Goal: Browse casually

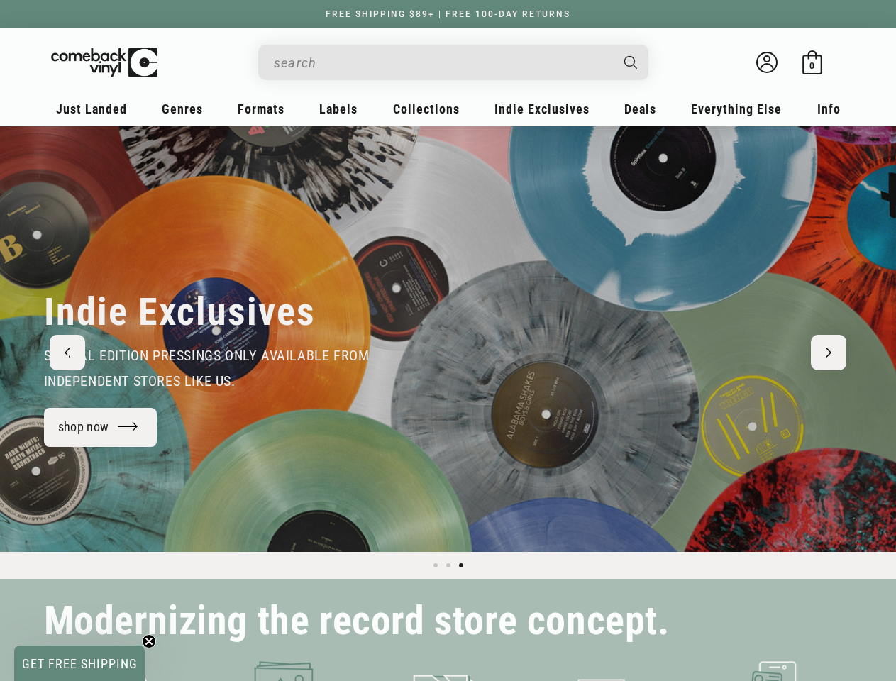
scroll to position [0, 1793]
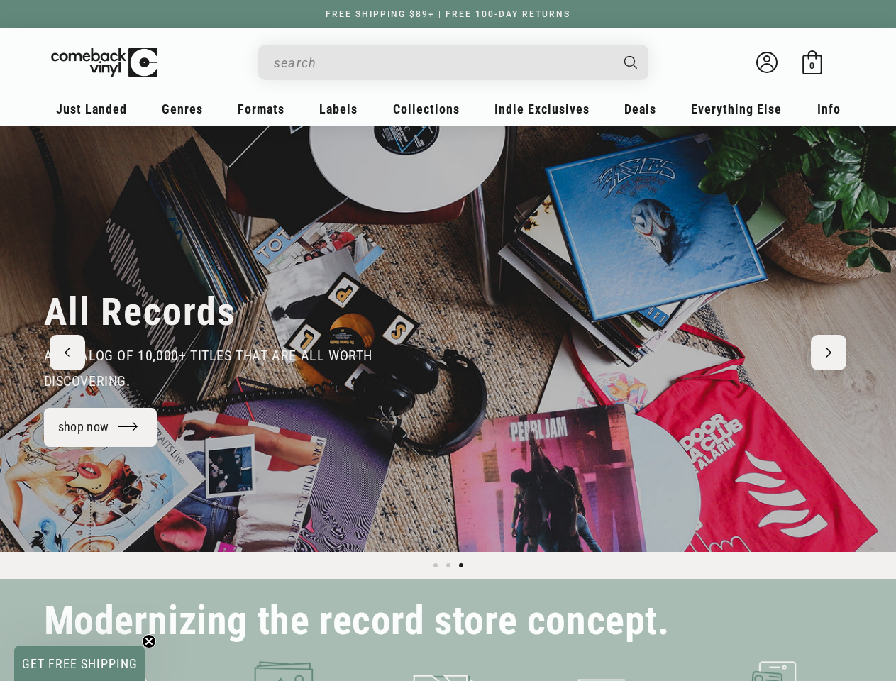
click at [448, 341] on div "All Records a catalog of 10,000+ Titles that are all worth discovering. shop now" at bounding box center [449, 339] width 880 height 426
click at [442, 62] on input "When autocomplete results are available use up and down arrows to review and en…" at bounding box center [442, 62] width 336 height 29
click at [436, 566] on span "Load slide 1 of 3" at bounding box center [436, 566] width 4 height 4
click at [449, 566] on span "Load slide 2 of 3" at bounding box center [448, 566] width 4 height 4
click at [461, 566] on span "Load slide 3 of 3" at bounding box center [461, 566] width 4 height 4
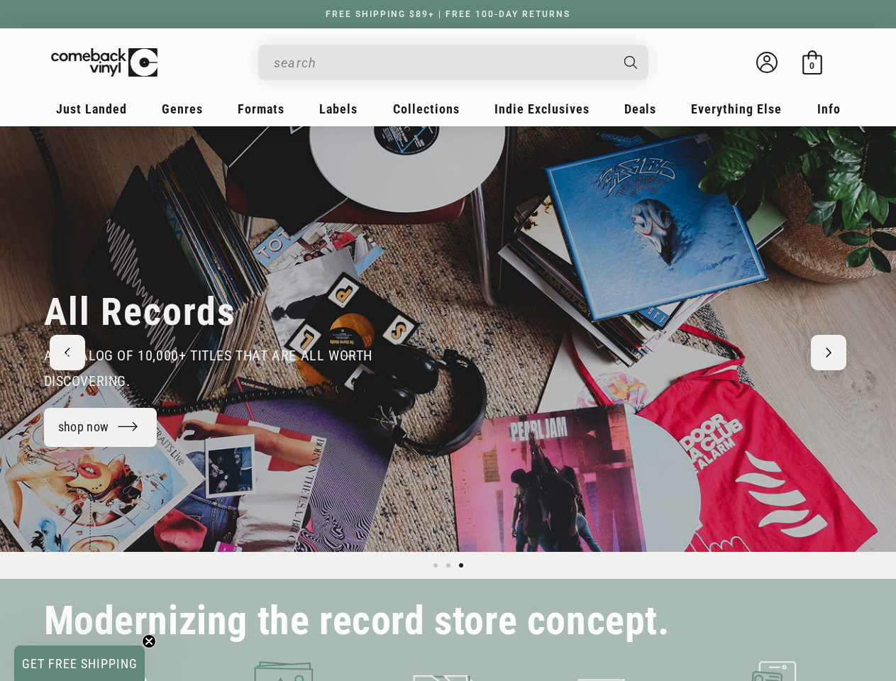
click at [22, 339] on div "All Records a catalog of 10,000+ Titles that are all worth discovering. shop now" at bounding box center [449, 339] width 880 height 426
click at [470, 339] on div "All Records a catalog of 10,000+ Titles that are all worth discovering. shop now" at bounding box center [449, 339] width 880 height 426
click at [79, 664] on span "GET FREE SHIPPING" at bounding box center [80, 664] width 116 height 15
click at [149, 674] on icon "Close teaser" at bounding box center [149, 677] width 6 height 6
